Goal: Transaction & Acquisition: Purchase product/service

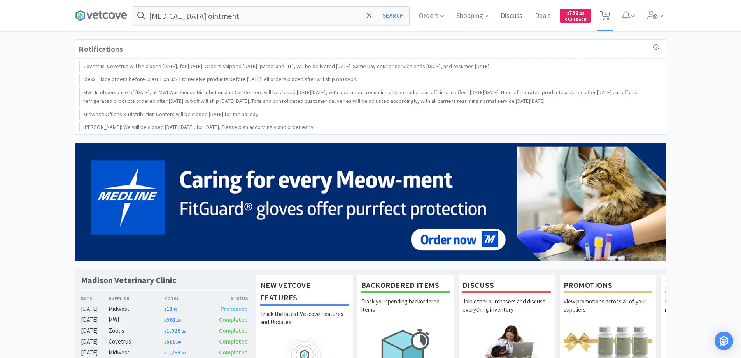
click at [605, 15] on span "1" at bounding box center [606, 13] width 3 height 31
select select "1"
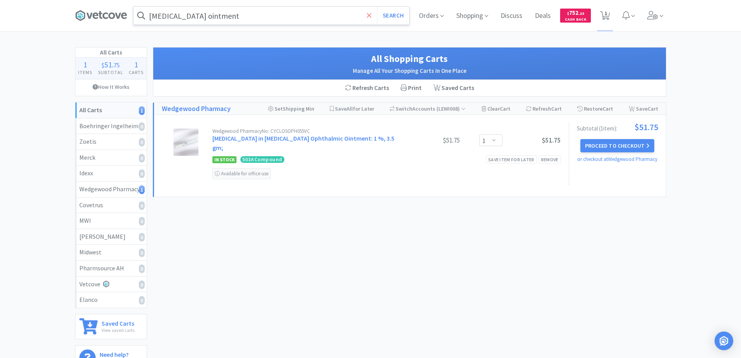
click at [368, 18] on icon at bounding box center [369, 16] width 5 height 8
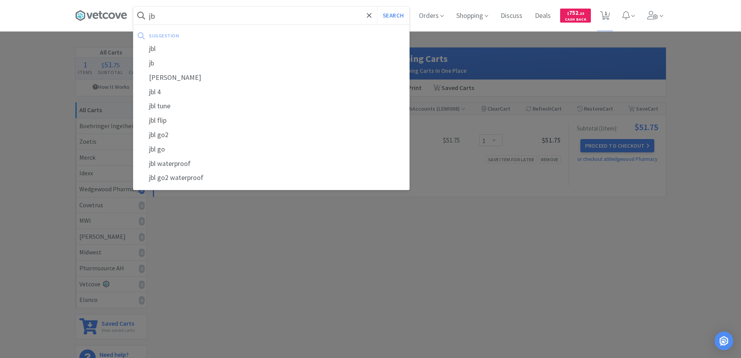
type input "j"
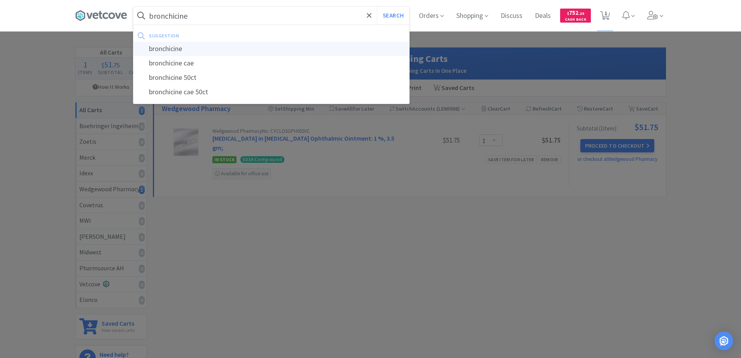
type input "bronchicine"
click at [168, 48] on div "bronchicine" at bounding box center [271, 49] width 276 height 14
select select "1"
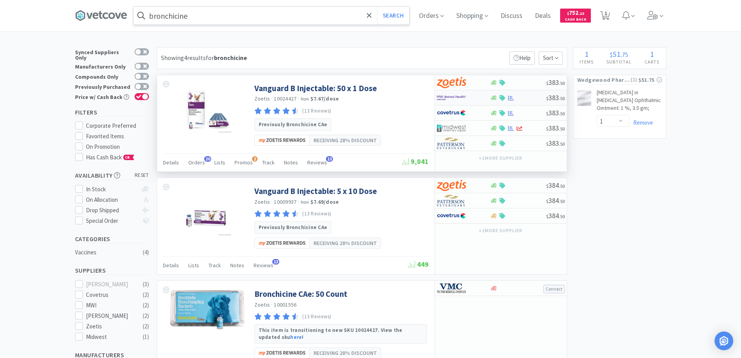
click at [476, 97] on div at bounding box center [458, 97] width 43 height 13
select select "1"
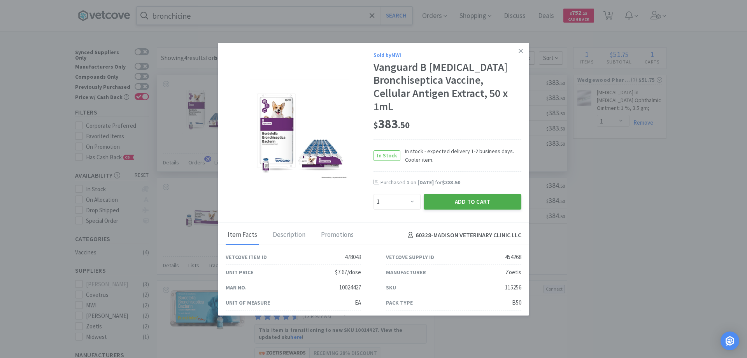
click at [457, 200] on button "Add to Cart" at bounding box center [473, 202] width 98 height 16
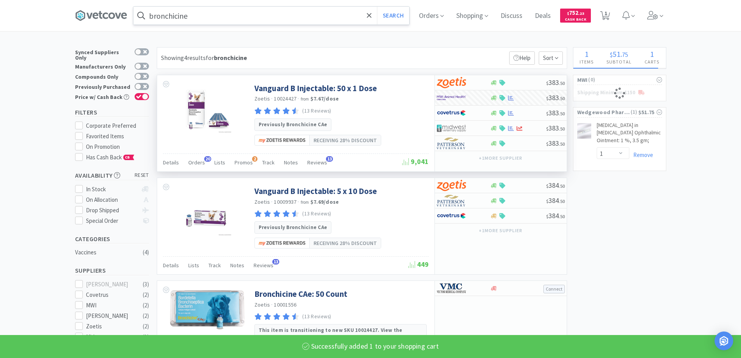
select select "1"
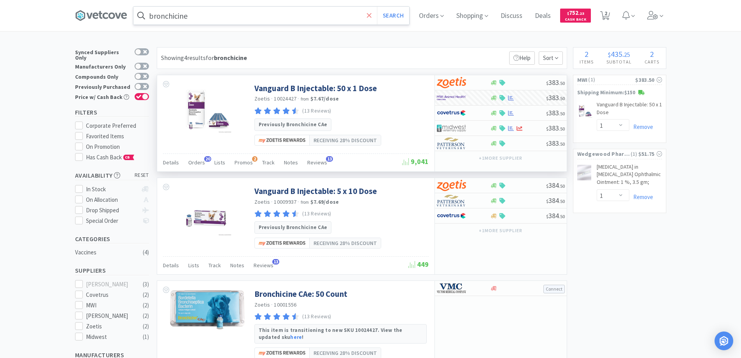
click at [371, 15] on icon at bounding box center [369, 15] width 5 height 5
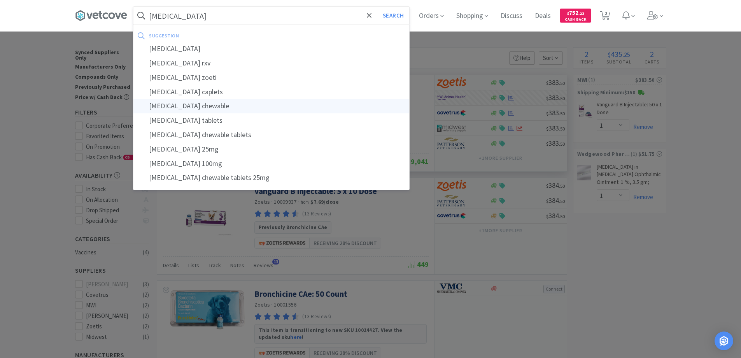
click at [180, 105] on div "[MEDICAL_DATA] chewable" at bounding box center [271, 106] width 276 height 14
type input "[MEDICAL_DATA] chewable"
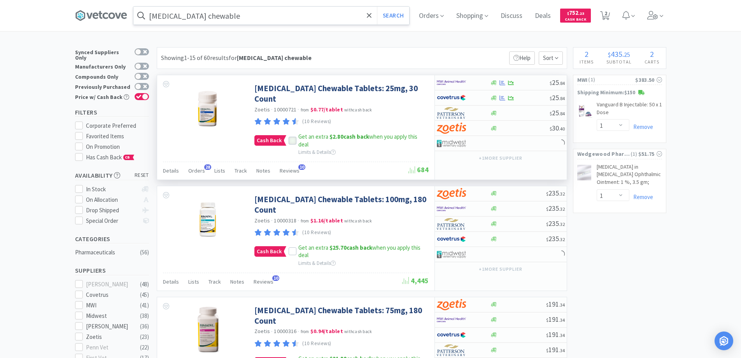
click at [292, 138] on icon at bounding box center [292, 140] width 5 height 5
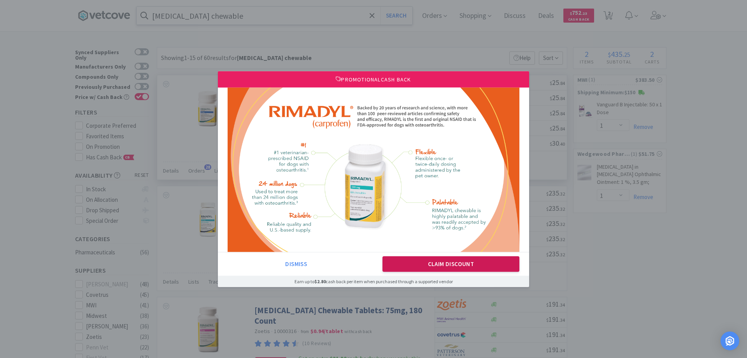
click at [430, 265] on button "Claim Discount" at bounding box center [451, 264] width 137 height 16
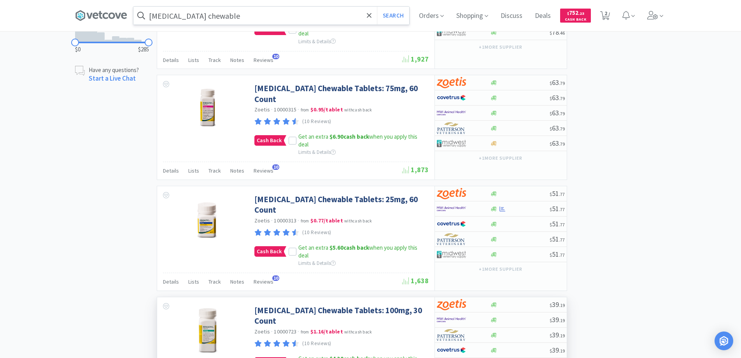
scroll to position [545, 0]
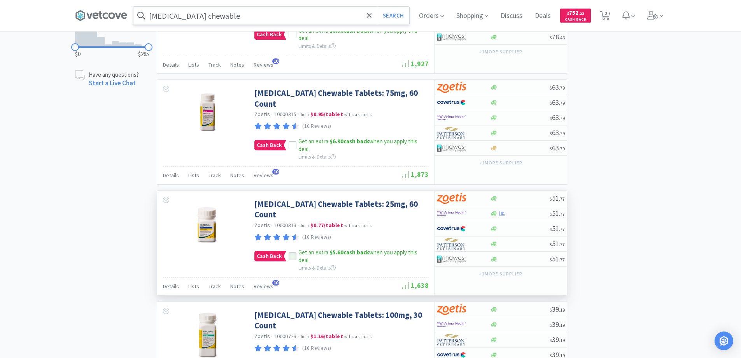
click at [291, 253] on icon at bounding box center [292, 255] width 5 height 5
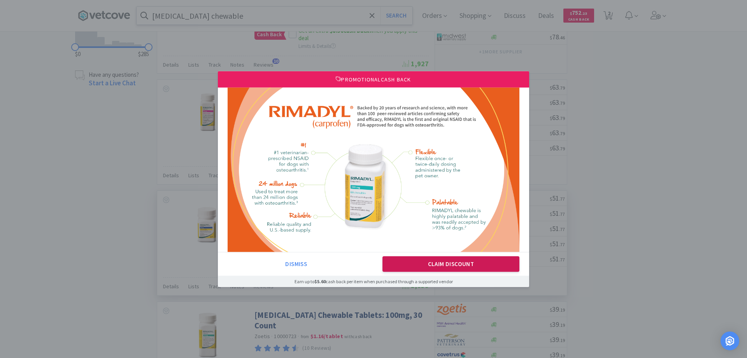
click at [433, 264] on button "Claim Discount" at bounding box center [451, 264] width 137 height 16
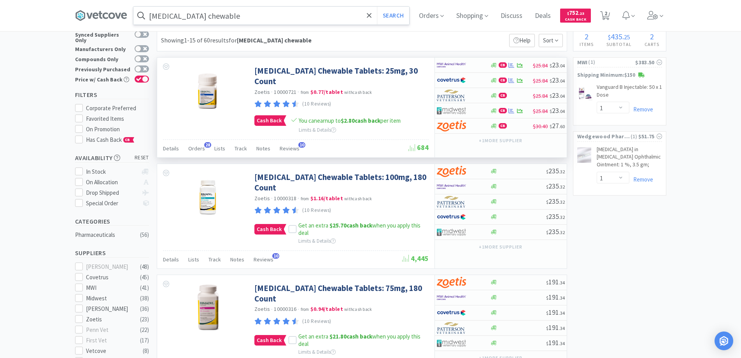
scroll to position [0, 0]
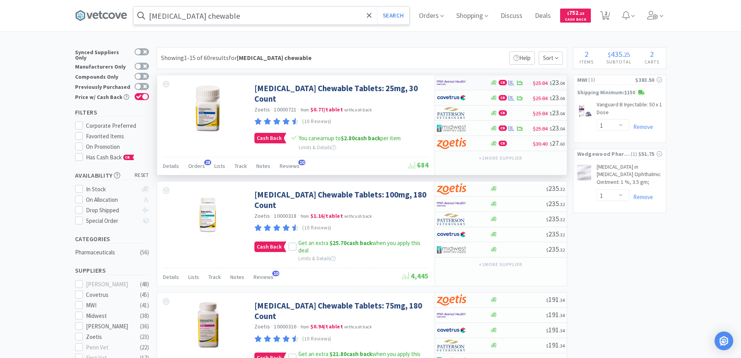
click at [478, 83] on div at bounding box center [458, 82] width 43 height 13
select select "1"
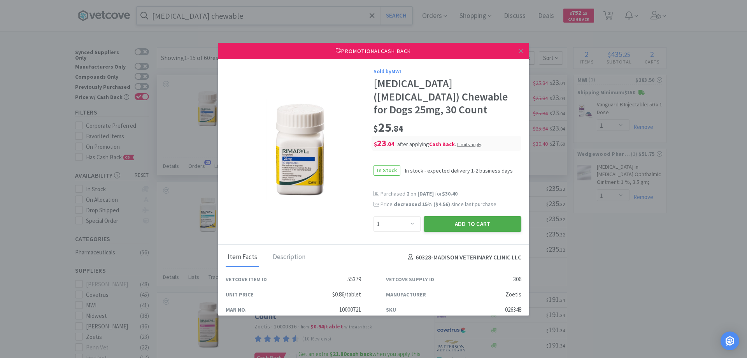
click at [447, 216] on button "Add to Cart" at bounding box center [473, 224] width 98 height 16
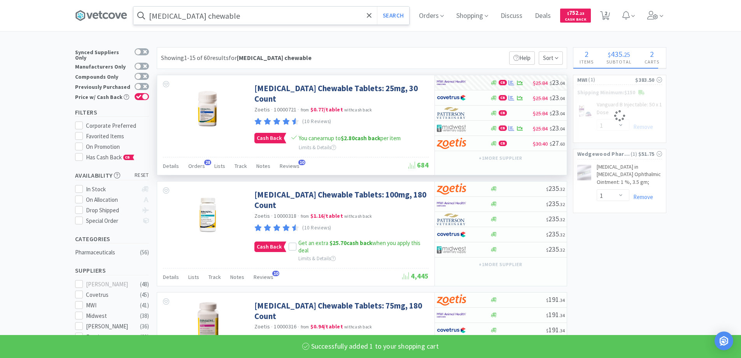
select select "1"
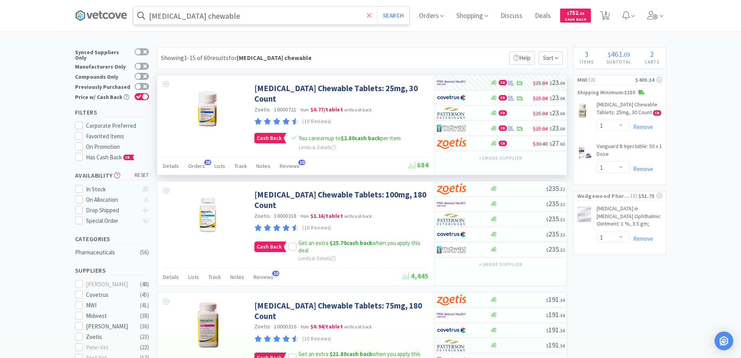
click at [372, 15] on icon at bounding box center [369, 15] width 5 height 5
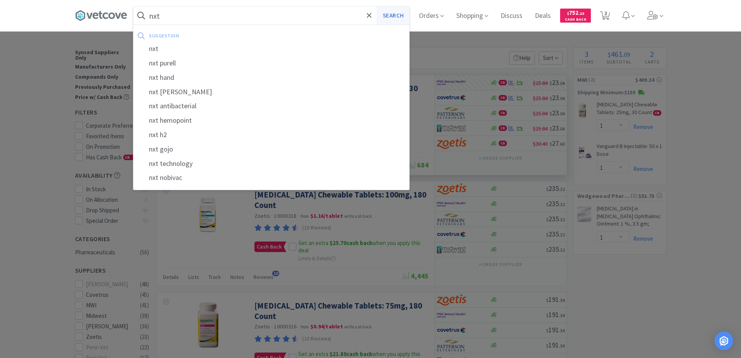
type input "nxt"
click at [391, 15] on button "Search" at bounding box center [393, 16] width 32 height 18
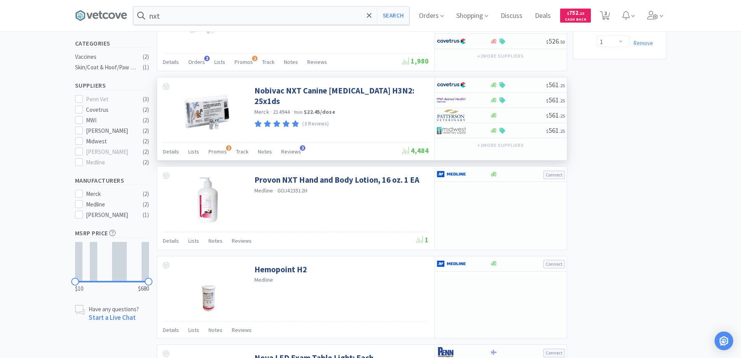
scroll to position [78, 0]
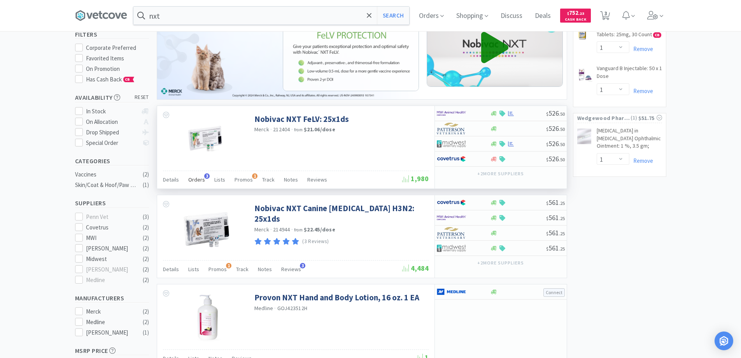
click at [204, 176] on span "3" at bounding box center [206, 175] width 5 height 5
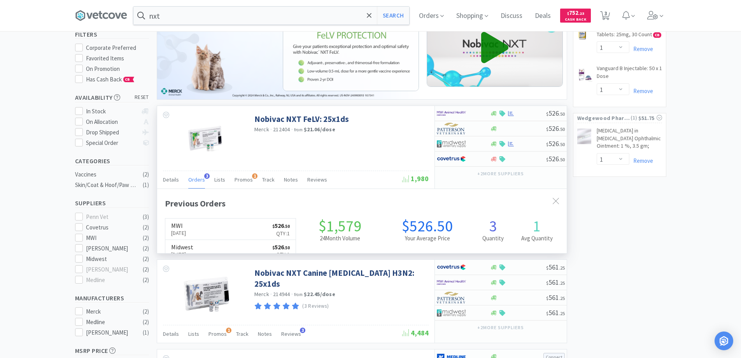
scroll to position [202, 410]
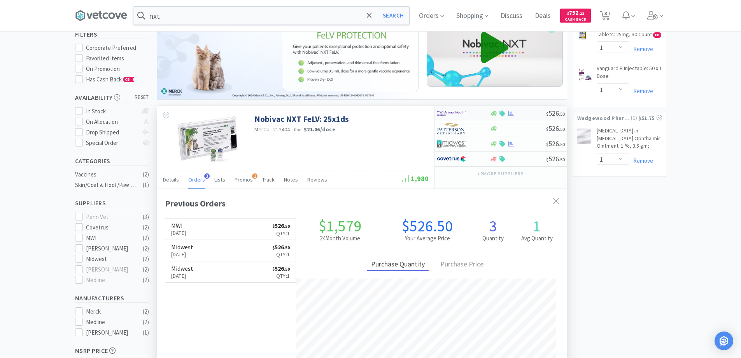
click at [476, 115] on div at bounding box center [458, 113] width 43 height 13
select select "1"
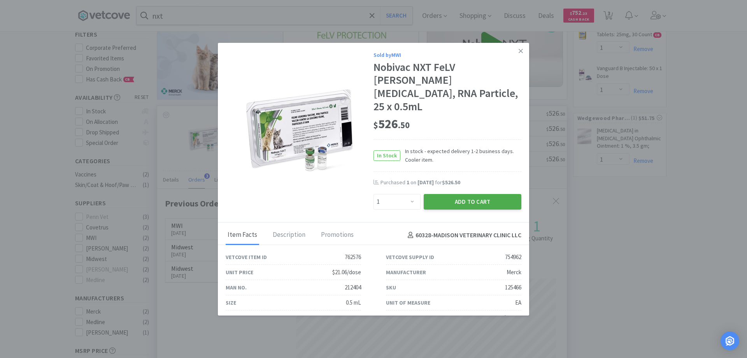
click at [460, 194] on button "Add to Cart" at bounding box center [473, 202] width 98 height 16
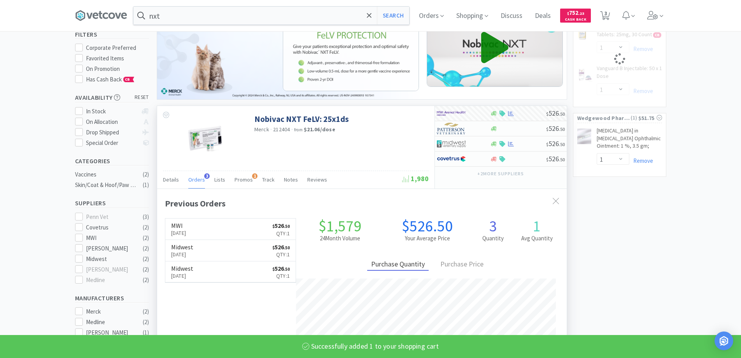
select select "1"
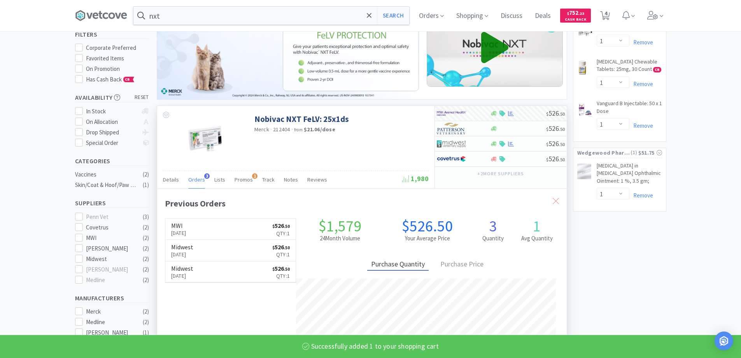
click at [555, 198] on icon at bounding box center [556, 201] width 6 height 6
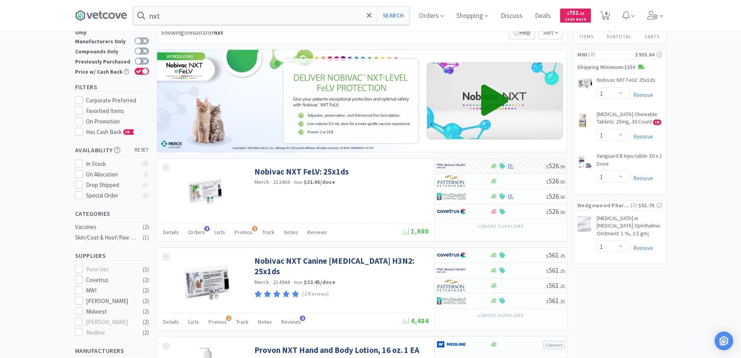
scroll to position [0, 0]
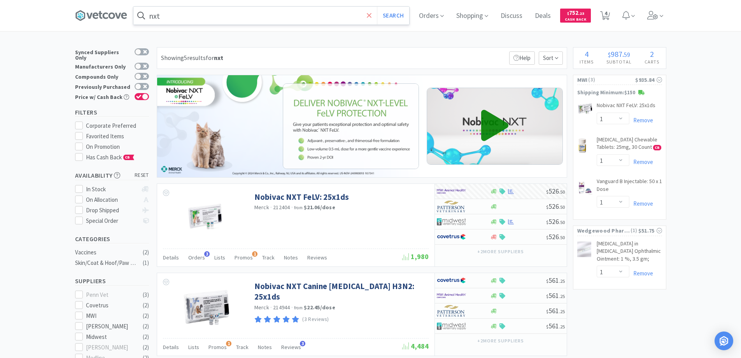
click at [371, 15] on icon at bounding box center [369, 15] width 5 height 5
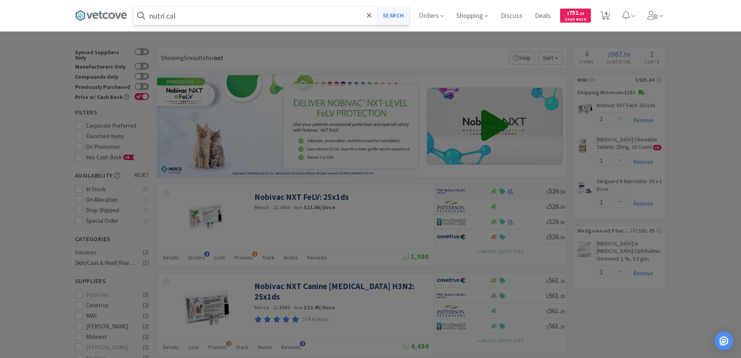
type input "nutri cal"
click at [395, 16] on button "Search" at bounding box center [393, 16] width 32 height 18
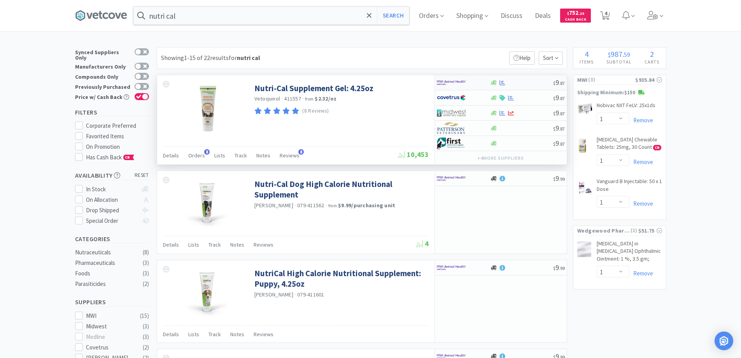
click at [478, 80] on div at bounding box center [458, 82] width 43 height 13
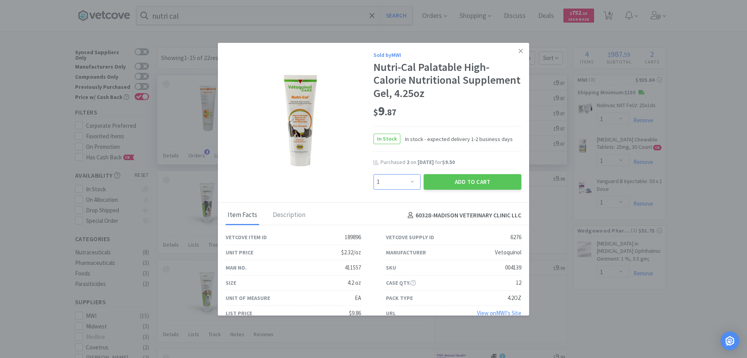
click at [407, 181] on select "Enter Quantity 1 2 3 4 5 6 7 8 9 10 11 12 13 14 15 16 17 18 19 20 Enter Quantity" at bounding box center [397, 182] width 47 height 16
select select "4"
click at [374, 174] on select "Enter Quantity 1 2 3 4 5 6 7 8 9 10 11 12 13 14 15 16 17 18 19 20 Enter Quantity" at bounding box center [397, 182] width 47 height 16
click at [450, 183] on button "Add to Cart" at bounding box center [473, 182] width 98 height 16
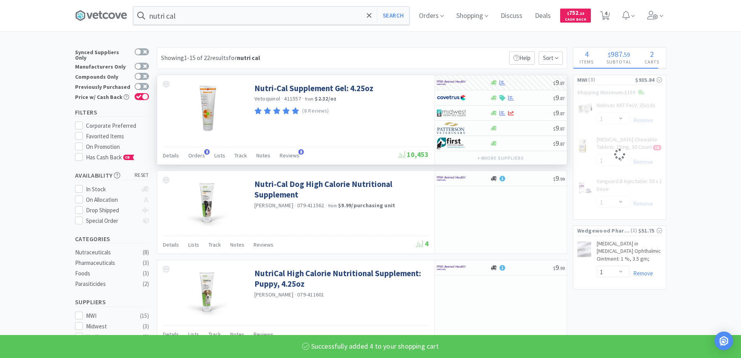
select select "4"
select select "1"
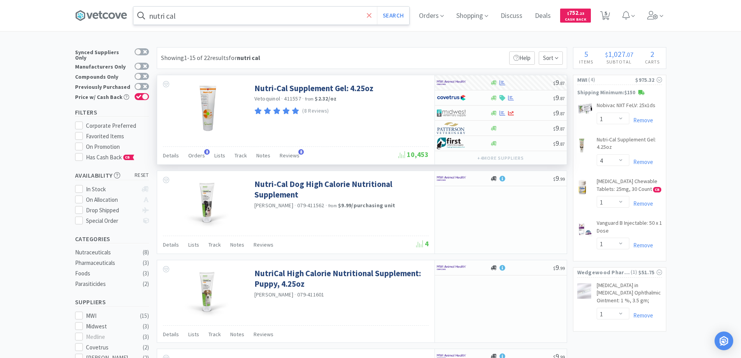
click at [372, 16] on icon at bounding box center [369, 16] width 5 height 8
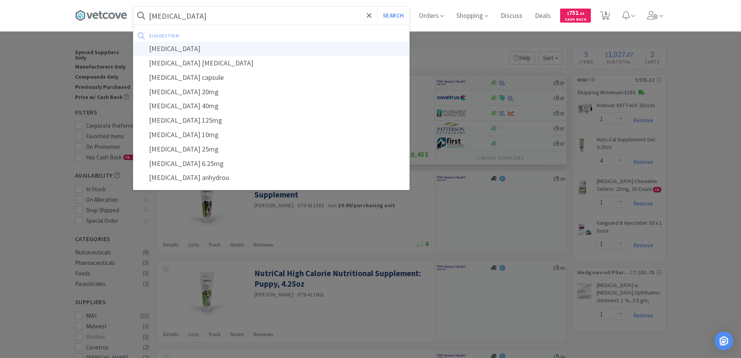
type input "[MEDICAL_DATA]"
click at [166, 47] on div "[MEDICAL_DATA]" at bounding box center [271, 49] width 276 height 14
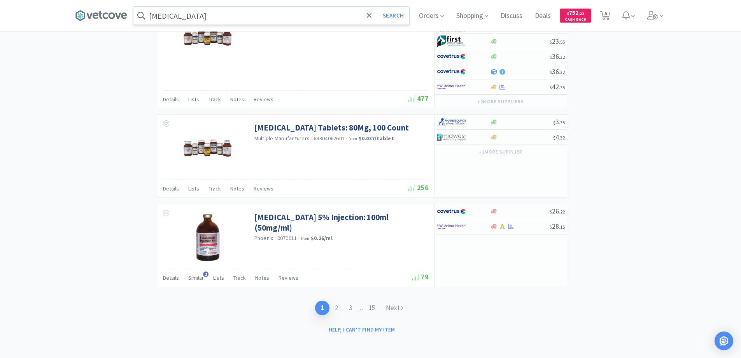
scroll to position [1424, 0]
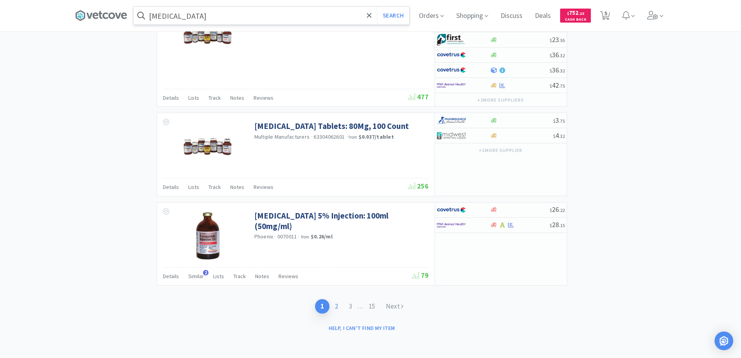
click at [337, 305] on link "2" at bounding box center [337, 306] width 14 height 14
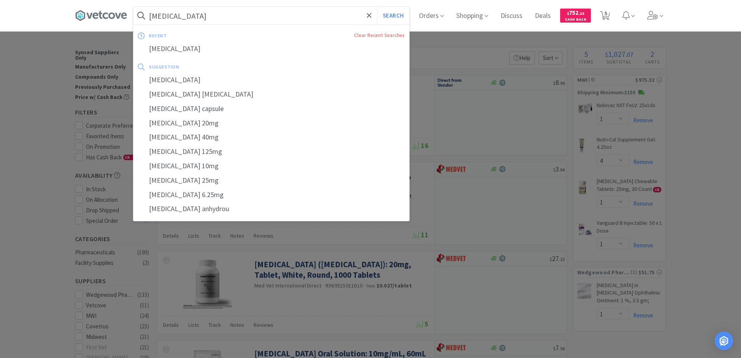
click at [198, 16] on input "[MEDICAL_DATA]" at bounding box center [271, 16] width 276 height 18
click at [177, 47] on div "[MEDICAL_DATA]" at bounding box center [271, 49] width 276 height 14
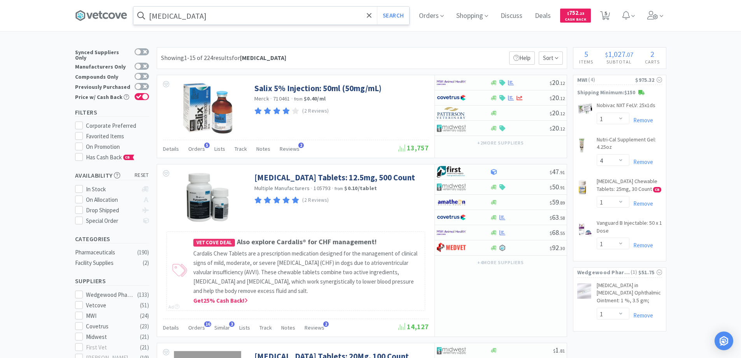
click at [197, 14] on input "[MEDICAL_DATA]" at bounding box center [271, 16] width 276 height 18
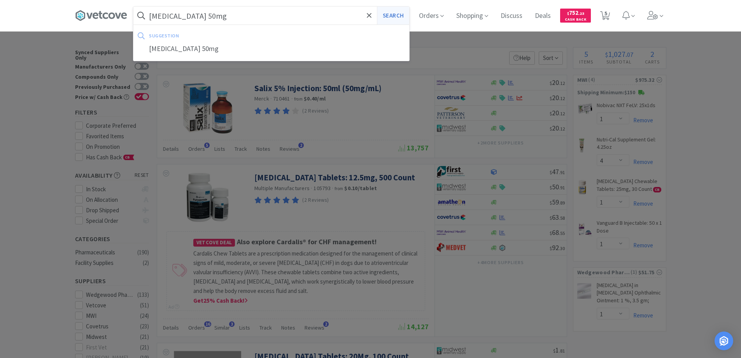
type input "[MEDICAL_DATA] 50mg"
click at [391, 13] on button "Search" at bounding box center [393, 16] width 32 height 18
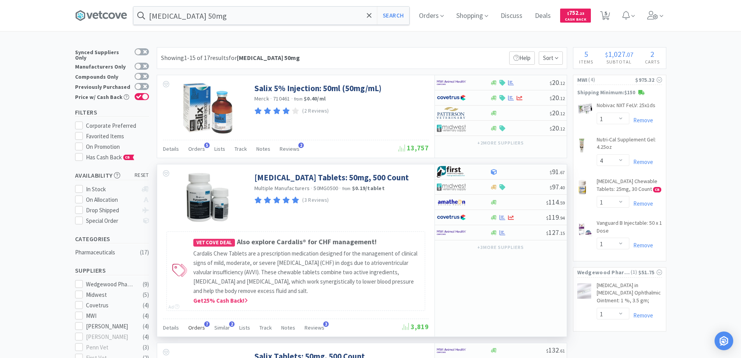
click at [204, 324] on span "7" at bounding box center [206, 323] width 5 height 5
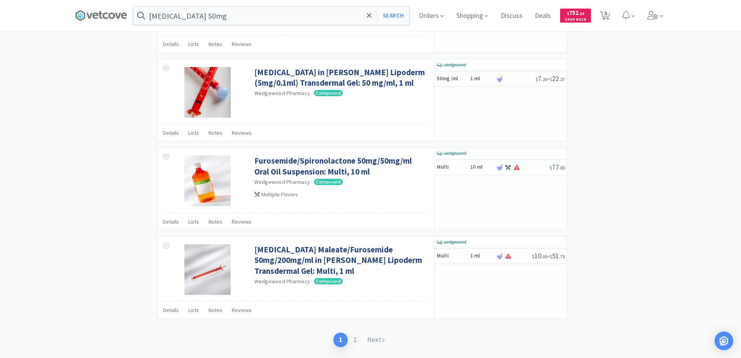
scroll to position [1478, 0]
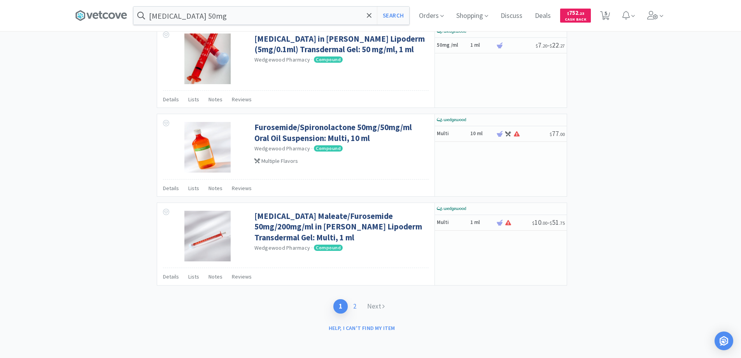
click at [357, 305] on link "2" at bounding box center [355, 306] width 14 height 14
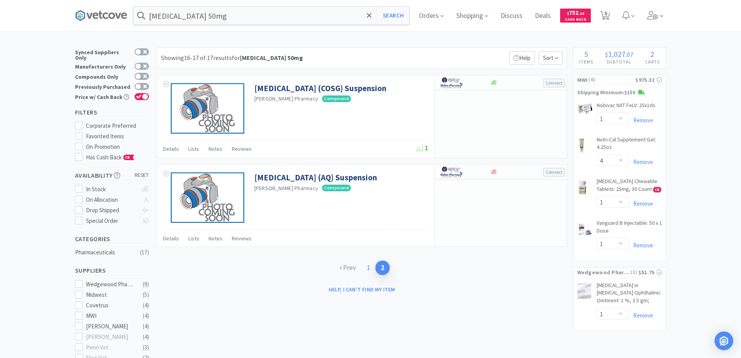
click at [369, 267] on link "1" at bounding box center [369, 267] width 14 height 14
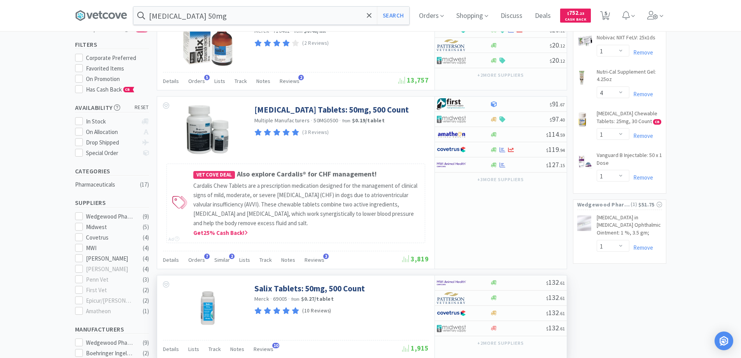
scroll to position [117, 0]
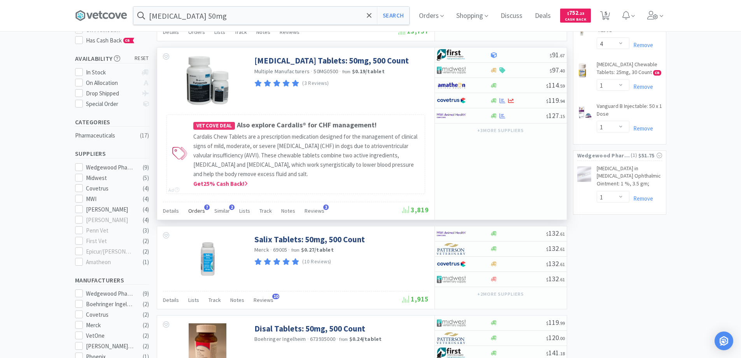
click at [204, 206] on span "7" at bounding box center [206, 206] width 5 height 5
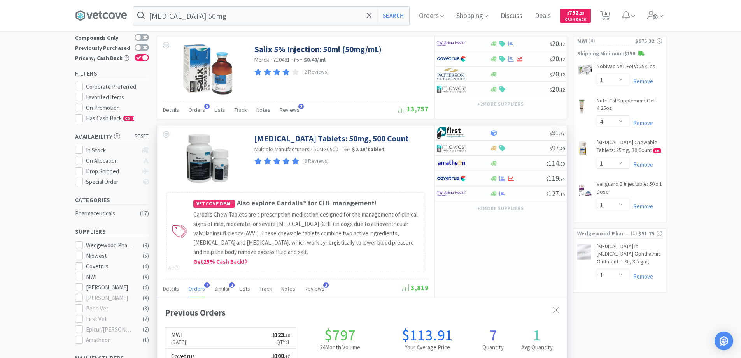
scroll to position [78, 0]
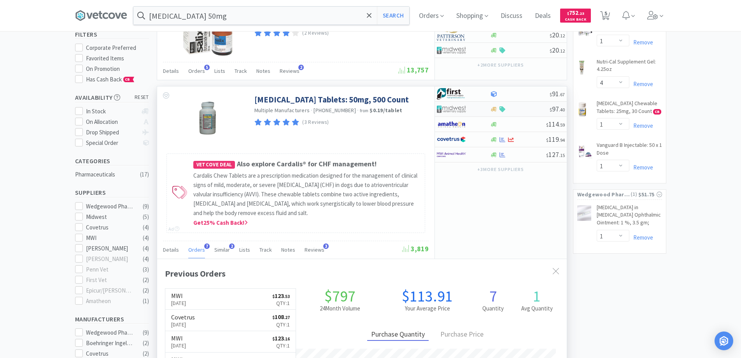
click at [474, 108] on div at bounding box center [458, 108] width 43 height 13
select select "1"
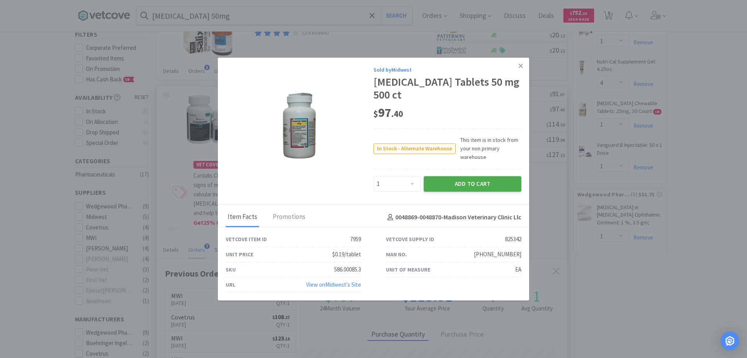
click at [469, 183] on button "Add to Cart" at bounding box center [473, 184] width 98 height 16
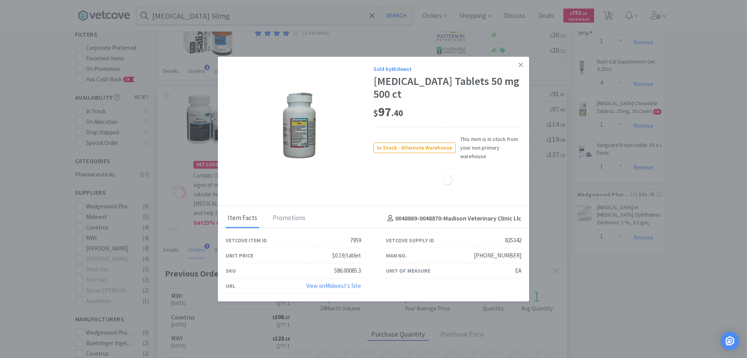
select select "1"
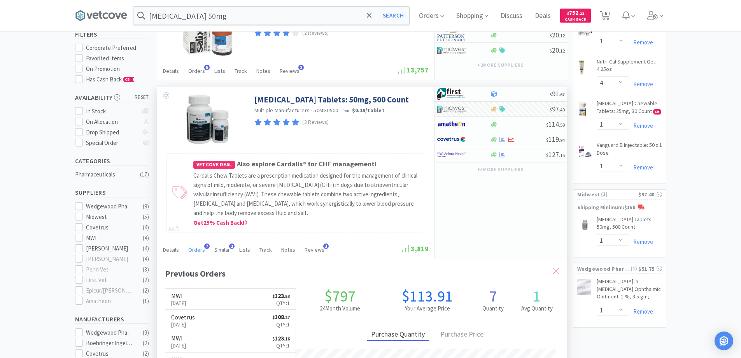
click at [554, 269] on icon at bounding box center [556, 271] width 6 height 6
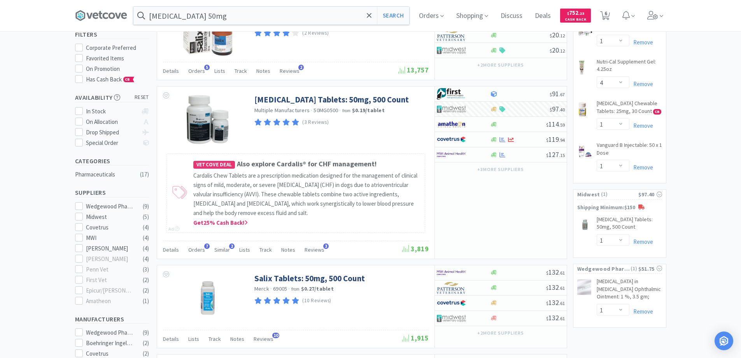
scroll to position [0, 0]
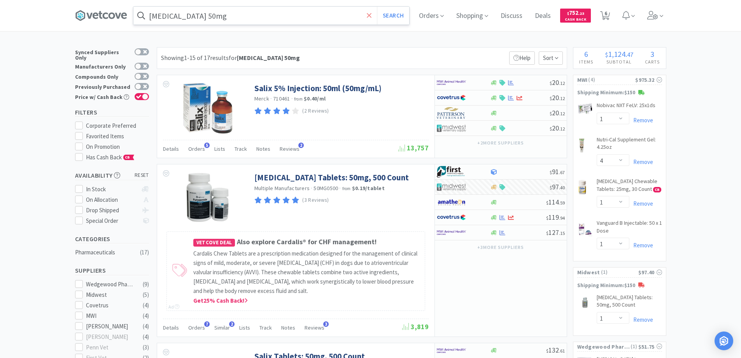
click at [372, 14] on icon at bounding box center [369, 16] width 5 height 8
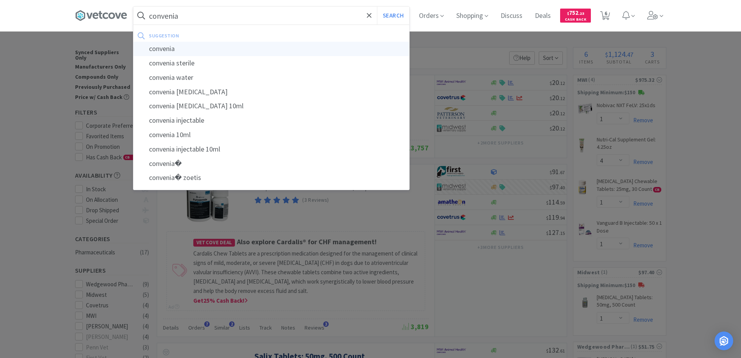
type input "convenia"
click at [166, 49] on div "convenia" at bounding box center [271, 49] width 276 height 14
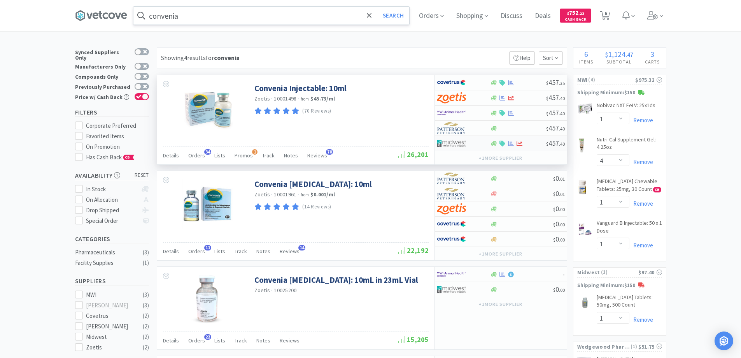
click at [474, 142] on div at bounding box center [458, 143] width 43 height 13
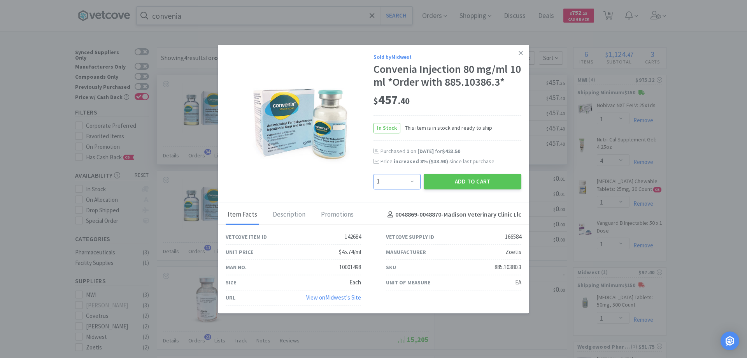
click at [414, 181] on select "Enter Quantity 1 2 3 4 5 6 7 8 9 10 11 12 13 14 15 16 17 18 19 20 Enter Quantity" at bounding box center [397, 182] width 47 height 16
select select "2"
click at [374, 174] on select "Enter Quantity 1 2 3 4 5 6 7 8 9 10 11 12 13 14 15 16 17 18 19 20 Enter Quantity" at bounding box center [397, 182] width 47 height 16
click at [458, 182] on button "Add to Cart" at bounding box center [473, 182] width 98 height 16
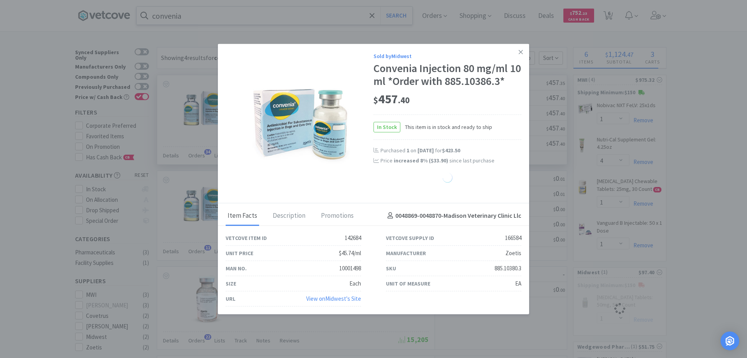
select select "2"
select select "1"
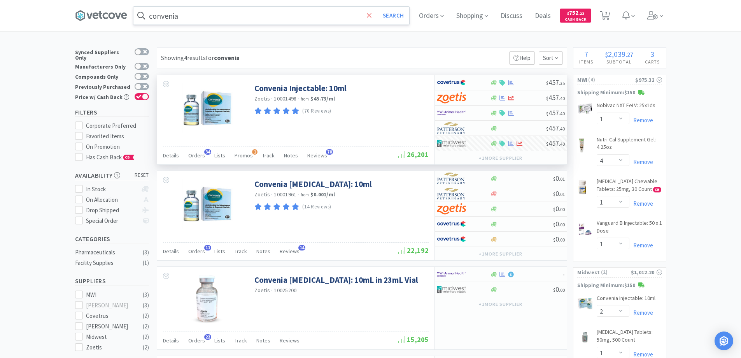
click at [372, 16] on icon at bounding box center [369, 15] width 5 height 5
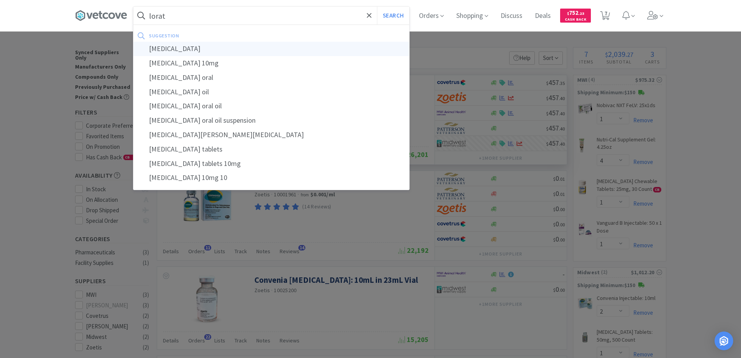
click at [165, 47] on div "[MEDICAL_DATA]" at bounding box center [271, 49] width 276 height 14
type input "[MEDICAL_DATA]"
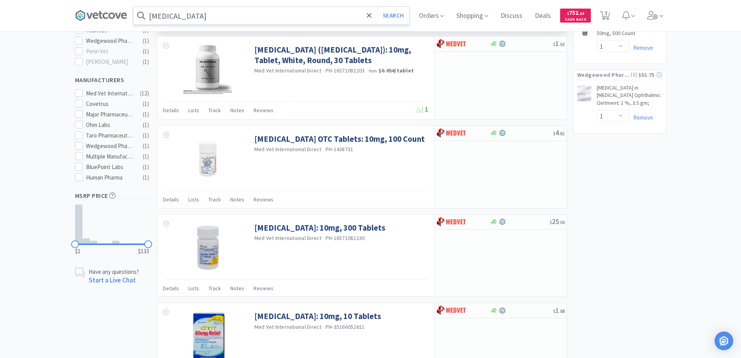
scroll to position [350, 0]
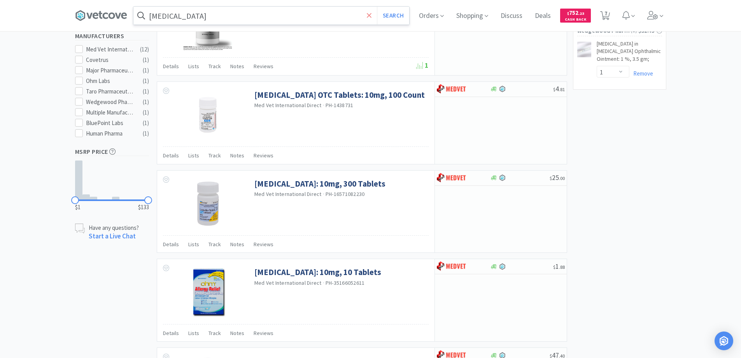
click at [370, 14] on icon at bounding box center [369, 15] width 5 height 5
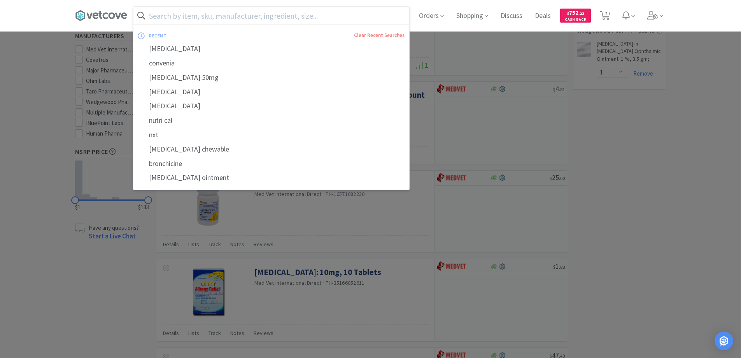
click at [25, 208] on div at bounding box center [370, 179] width 741 height 358
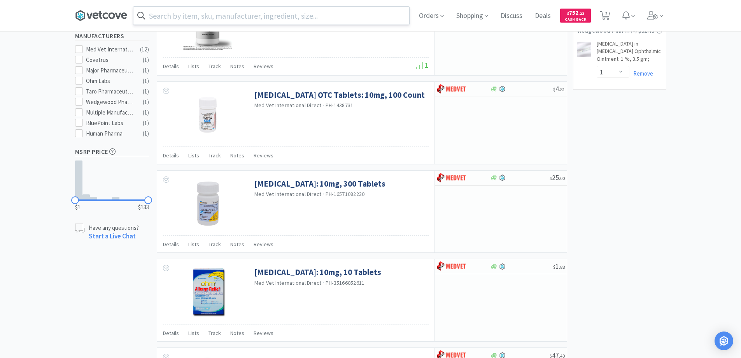
click at [108, 14] on icon at bounding box center [105, 15] width 5 height 6
